Goal: Information Seeking & Learning: Check status

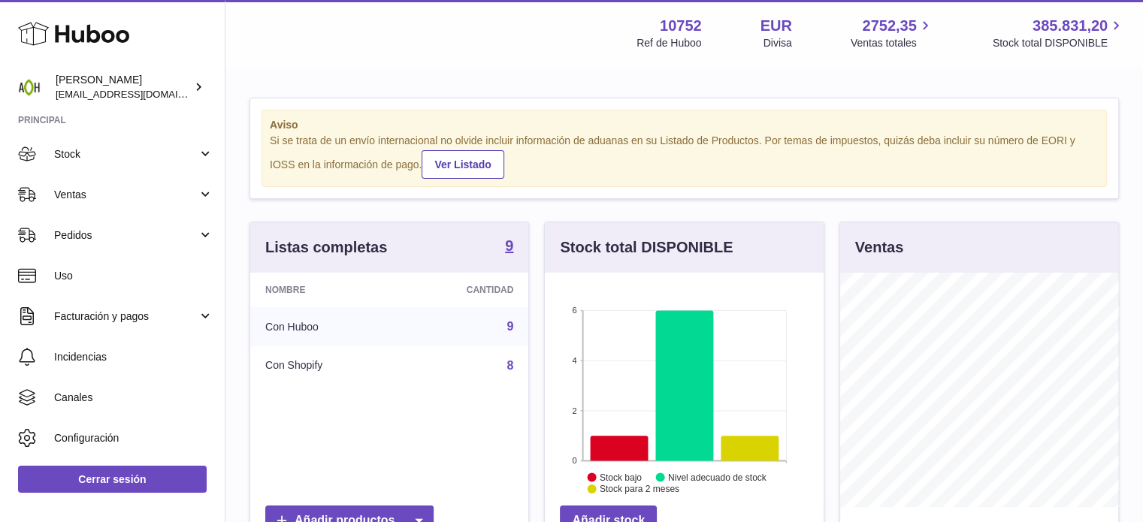
scroll to position [120, 0]
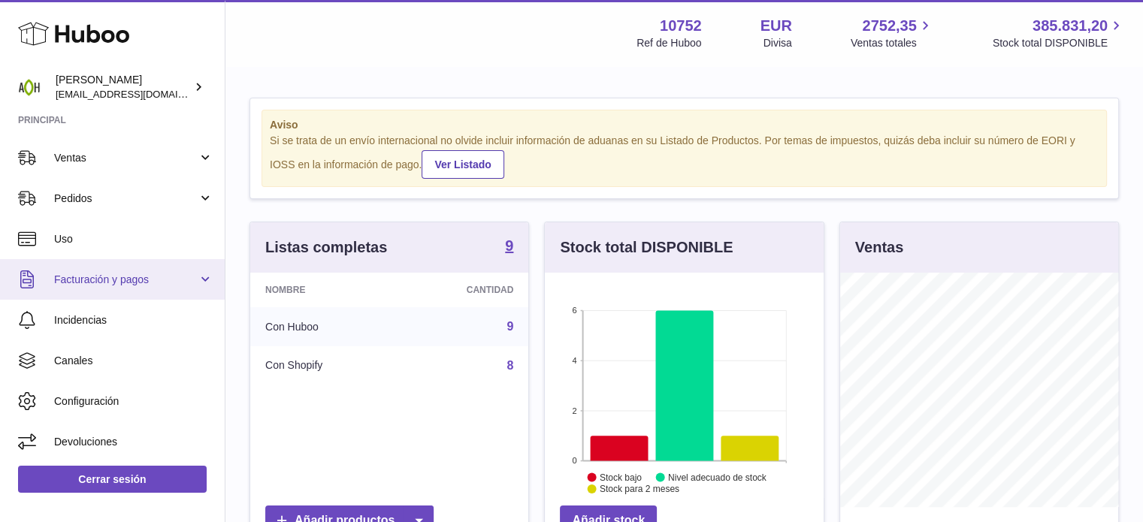
click at [210, 273] on link "Facturación y pagos" at bounding box center [112, 279] width 225 height 41
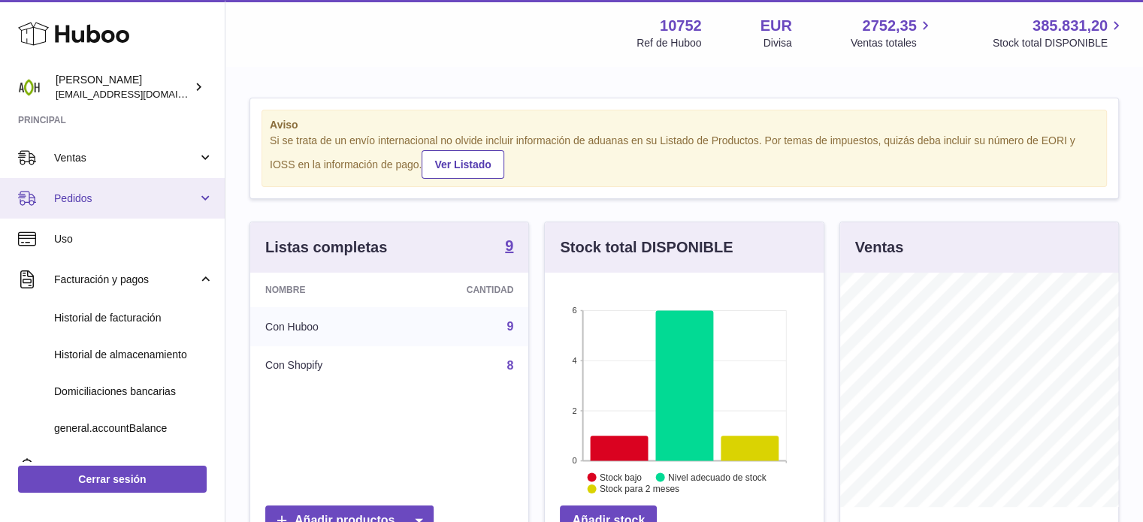
click at [207, 192] on link "Pedidos" at bounding box center [112, 198] width 225 height 41
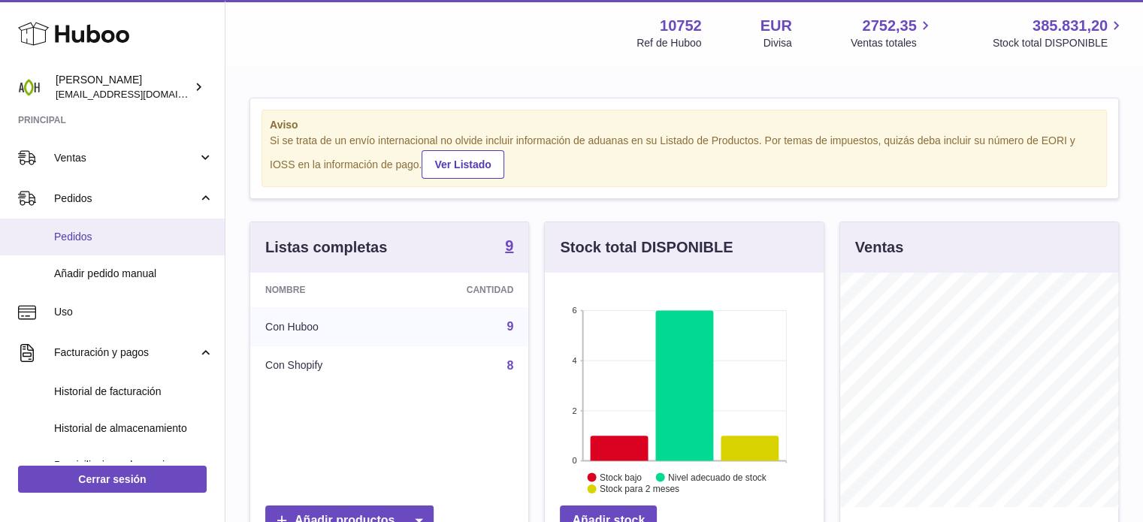
click at [177, 231] on span "Pedidos" at bounding box center [133, 237] width 159 height 14
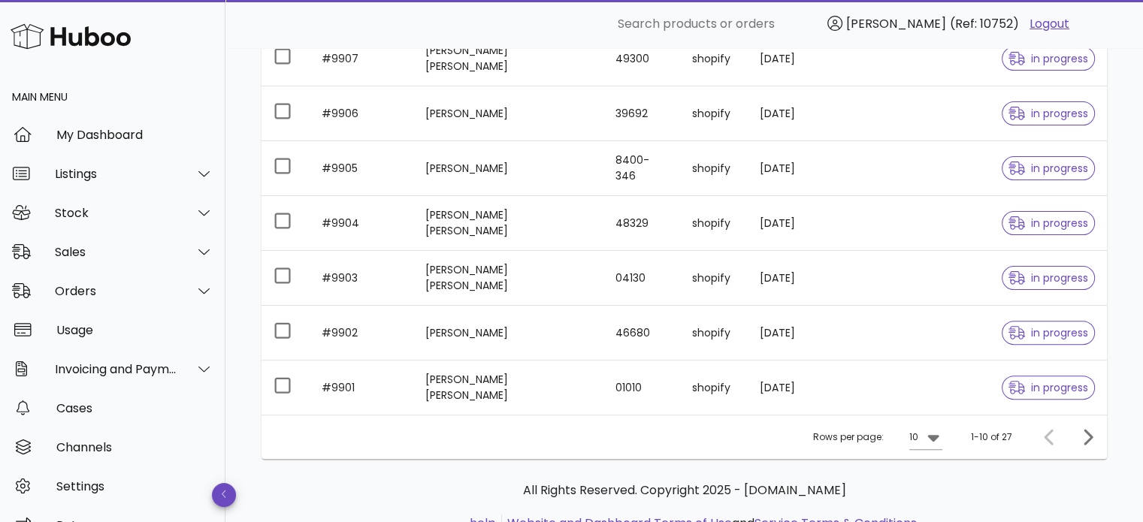
scroll to position [426, 0]
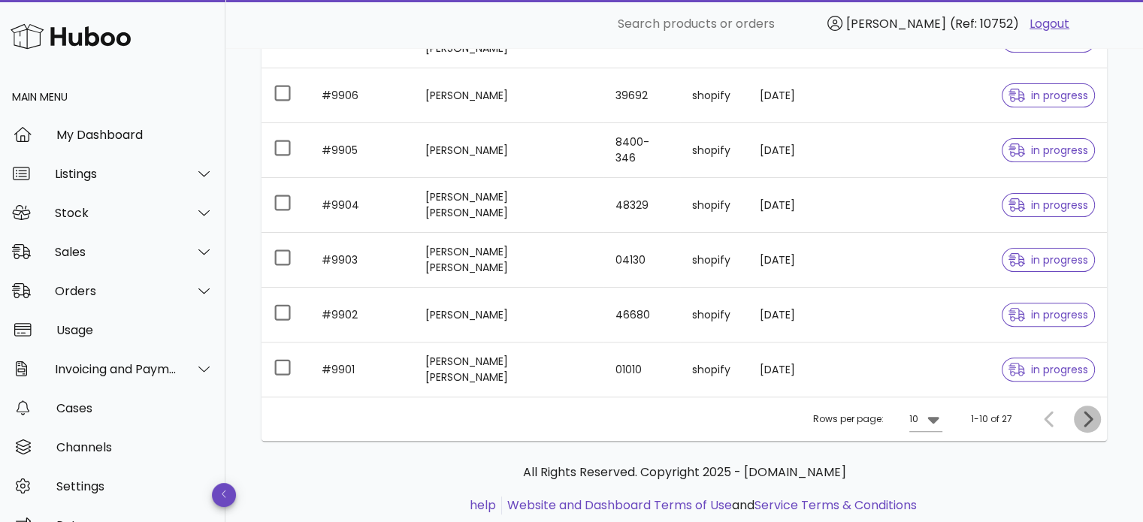
click at [1085, 422] on icon "Next page" at bounding box center [1088, 419] width 9 height 16
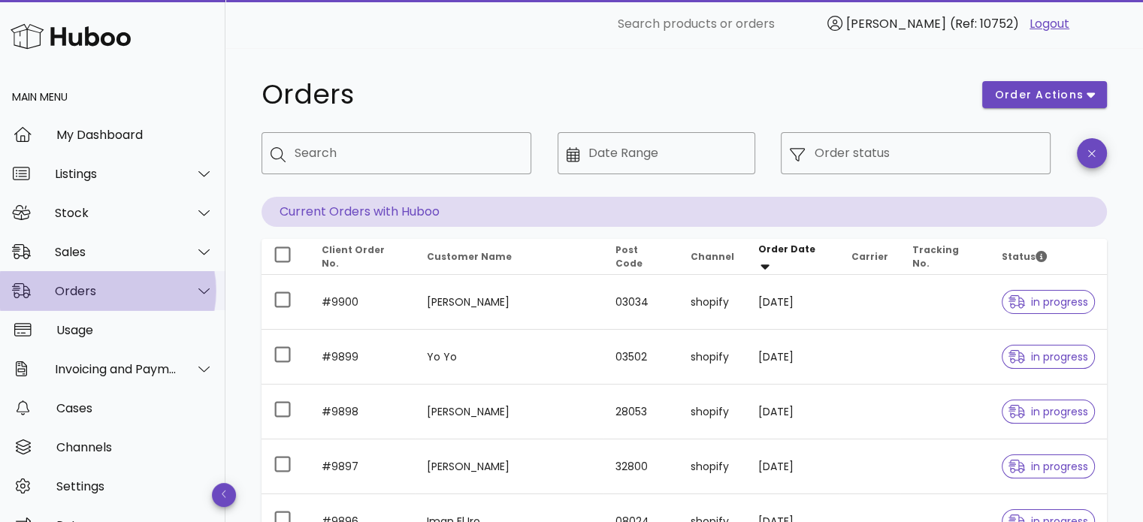
click at [186, 301] on div at bounding box center [195, 291] width 36 height 38
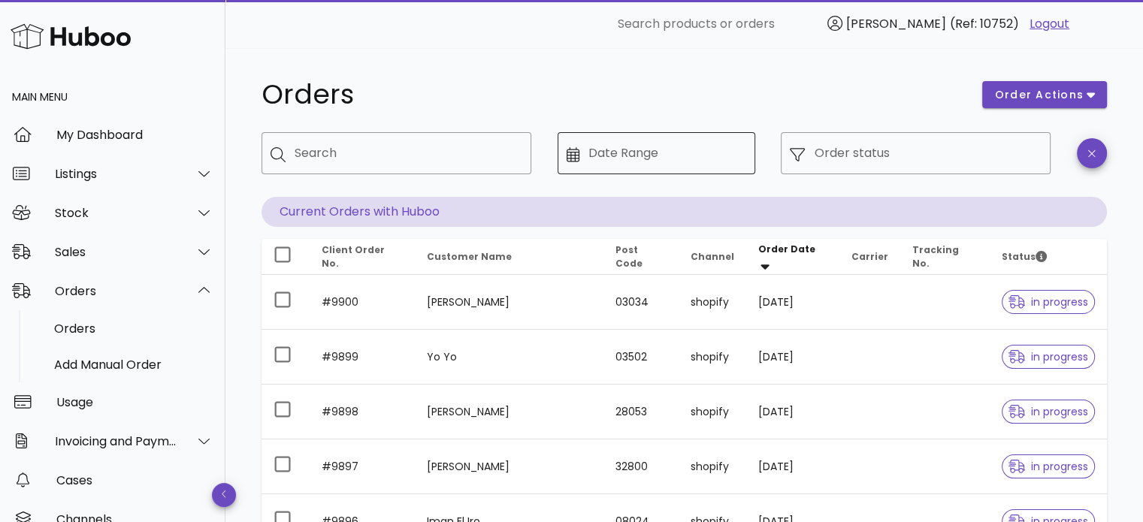
click at [613, 165] on div "Date Range" at bounding box center [667, 153] width 158 height 42
click at [619, 159] on input "Date Range" at bounding box center [667, 153] width 158 height 24
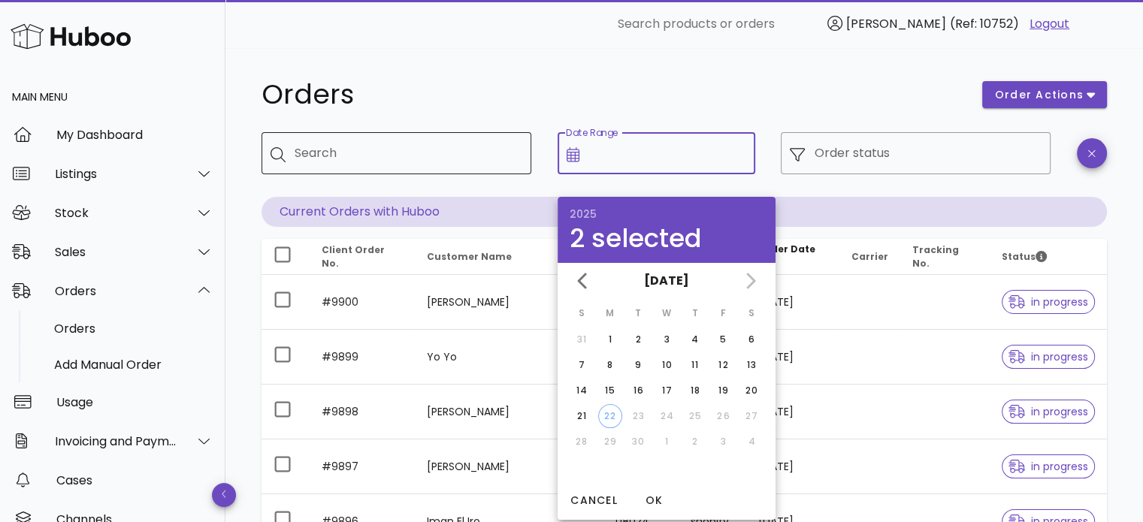
click at [374, 136] on div "Search" at bounding box center [407, 153] width 225 height 42
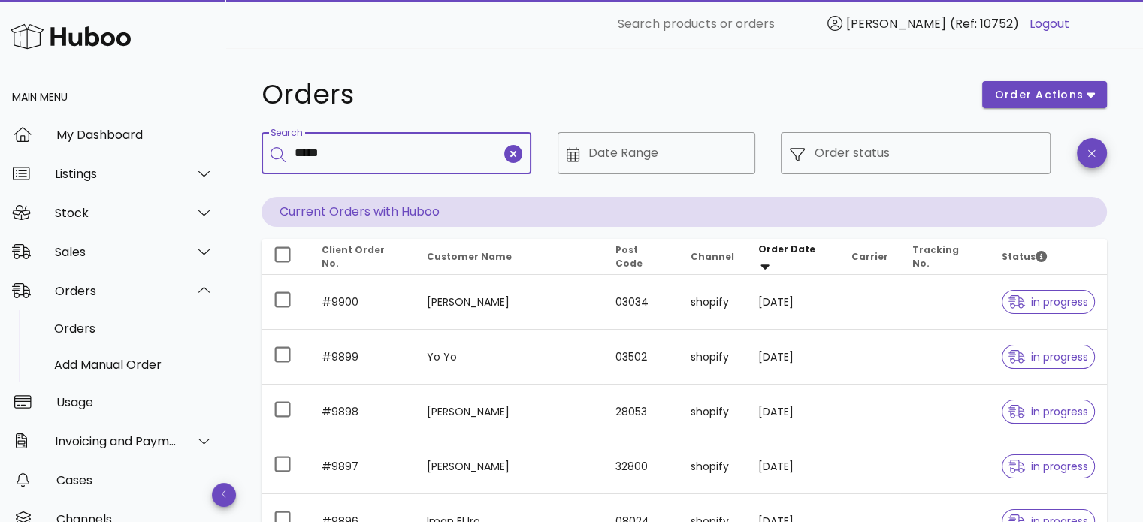
type input "*****"
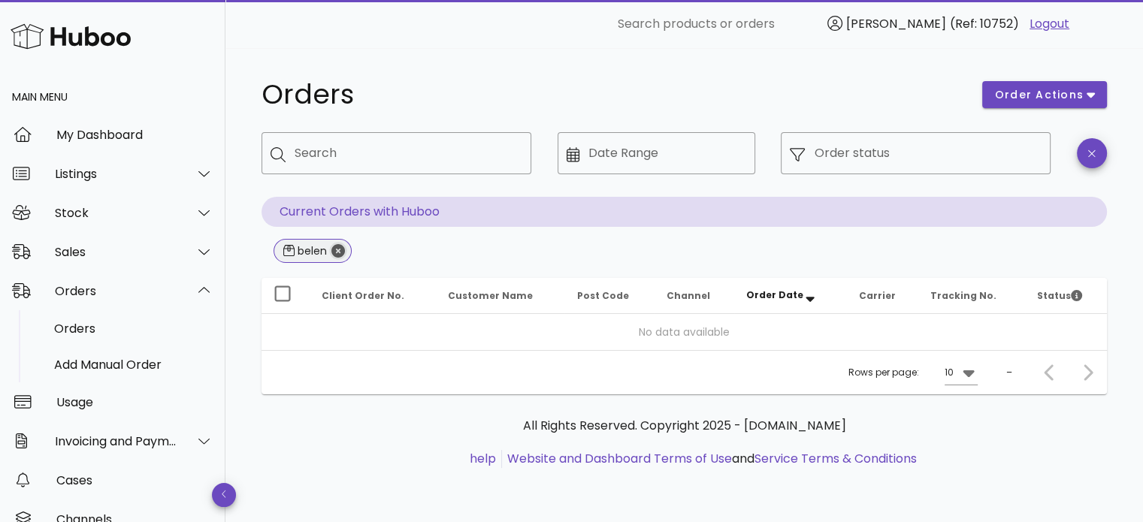
click at [337, 252] on icon "Close" at bounding box center [338, 251] width 14 height 14
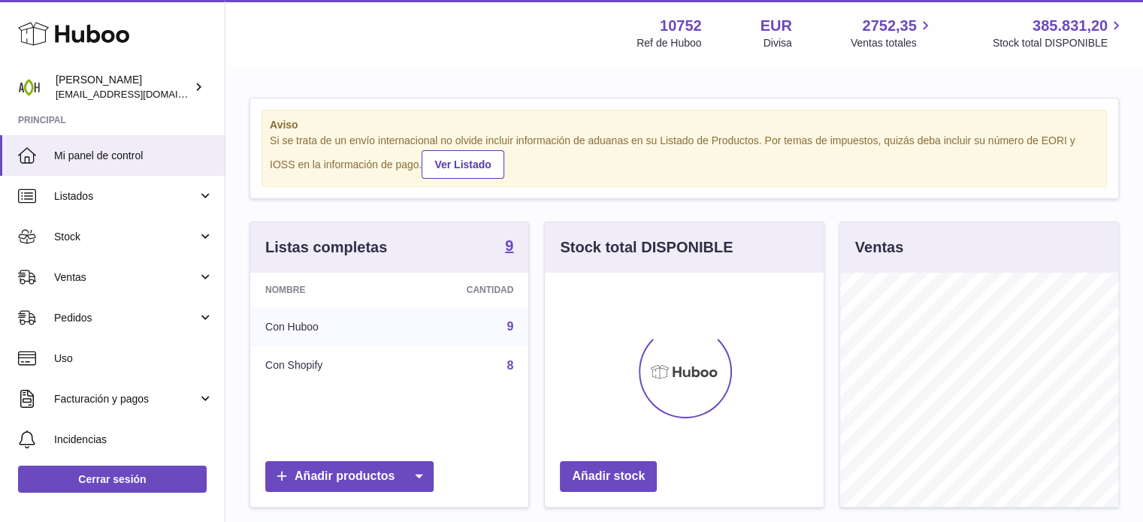
scroll to position [234, 279]
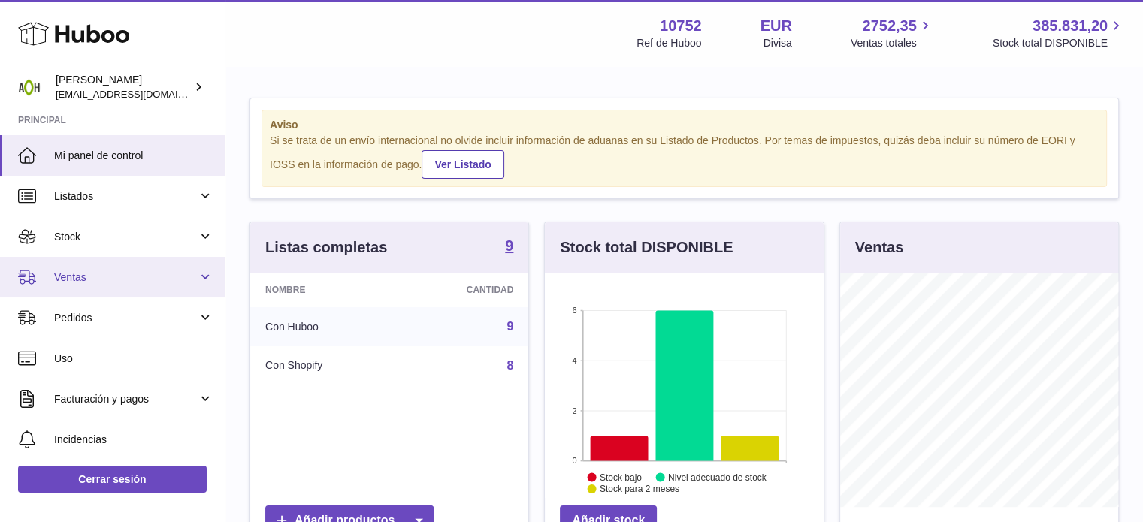
click at [205, 264] on link "Ventas" at bounding box center [112, 277] width 225 height 41
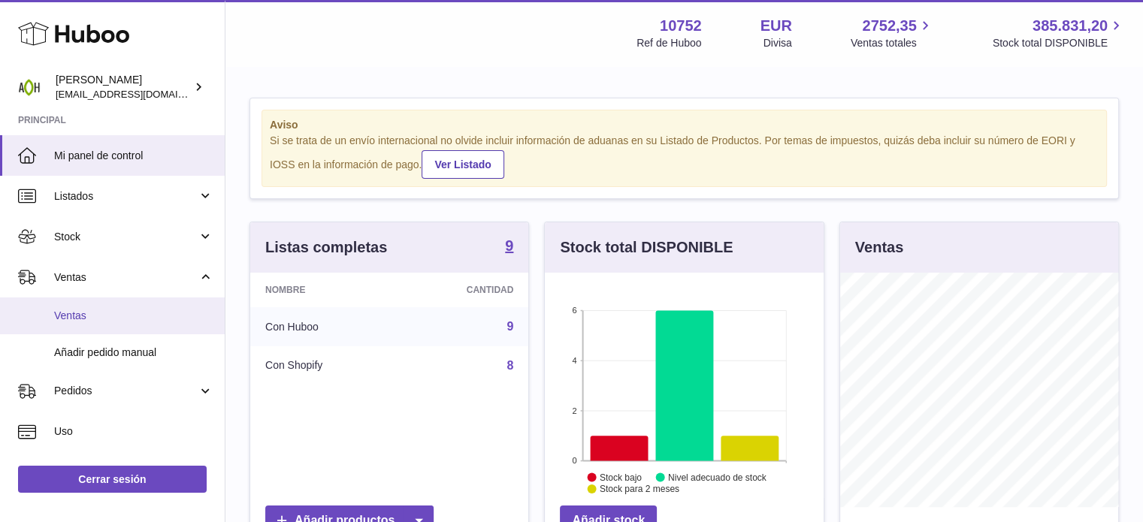
click at [114, 316] on span "Ventas" at bounding box center [133, 316] width 159 height 14
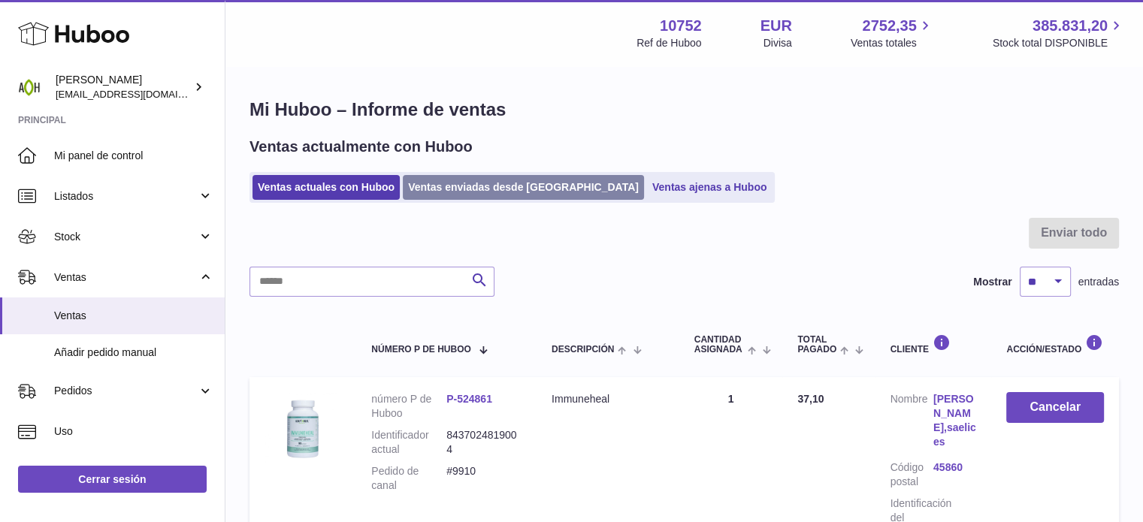
click at [472, 180] on link "Ventas enviadas desde [GEOGRAPHIC_DATA]" at bounding box center [523, 187] width 241 height 25
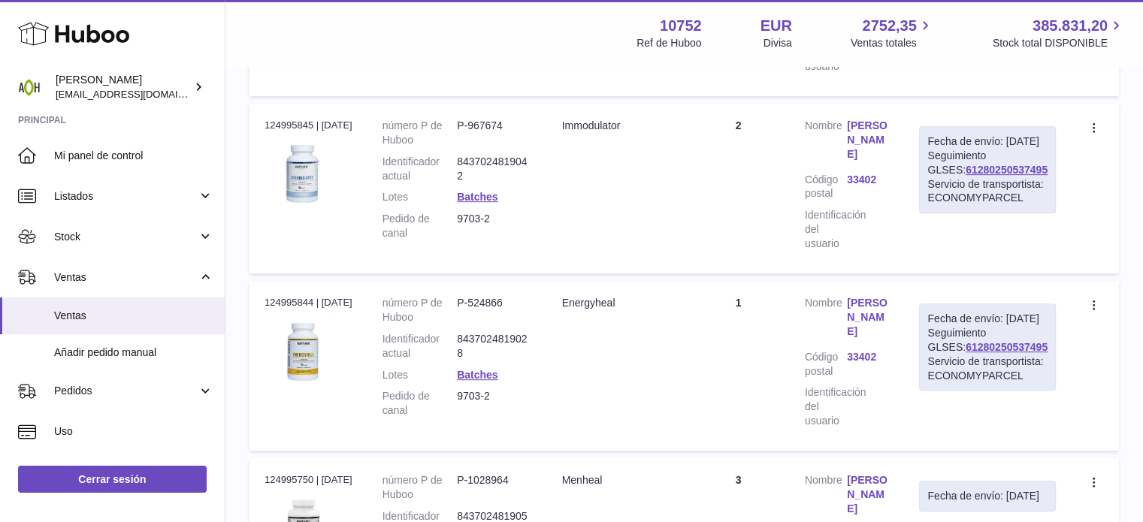
scroll to position [583, 0]
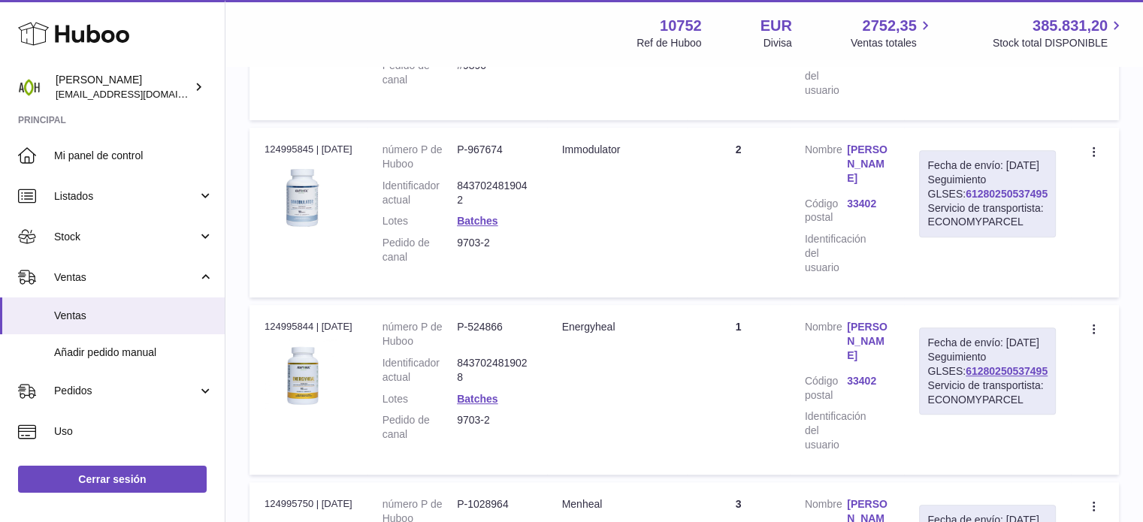
click at [982, 200] on link "61280250537495" at bounding box center [1007, 194] width 82 height 12
